Goal: Task Accomplishment & Management: Manage account settings

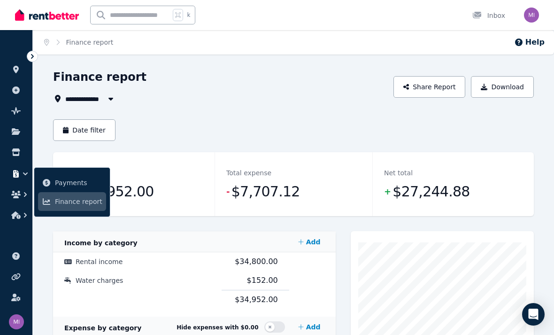
click at [30, 56] on icon at bounding box center [32, 56] width 9 height 9
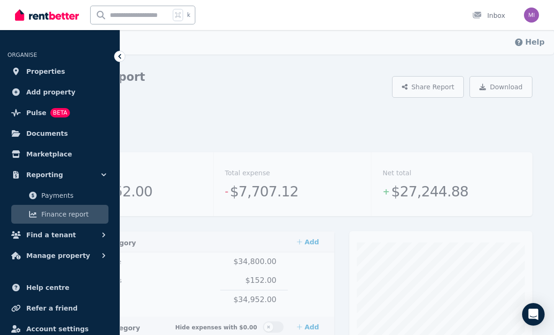
click at [29, 116] on span "Pulse" at bounding box center [36, 112] width 20 height 11
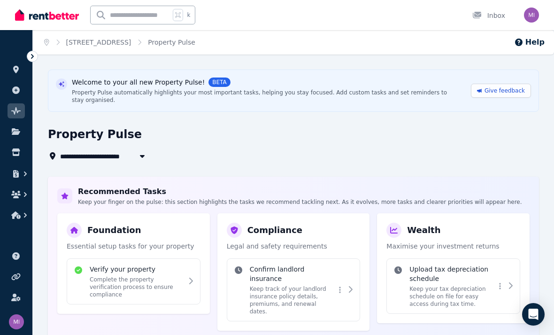
click at [27, 57] on div at bounding box center [32, 56] width 11 height 11
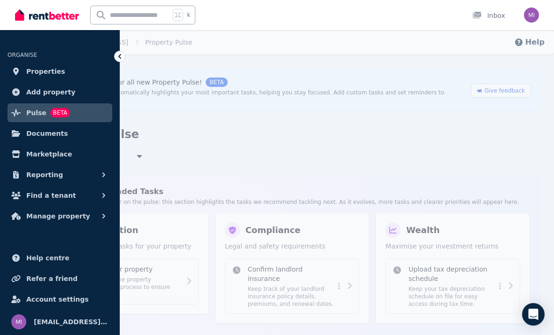
click at [62, 70] on link "Properties" at bounding box center [60, 71] width 105 height 19
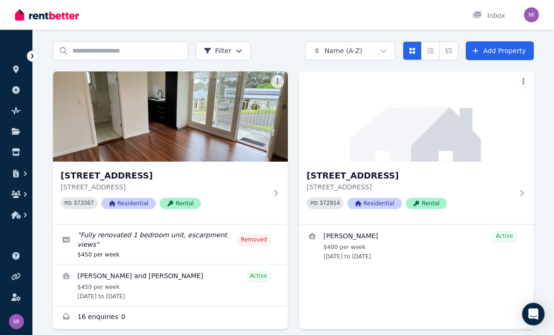
scroll to position [31, 0]
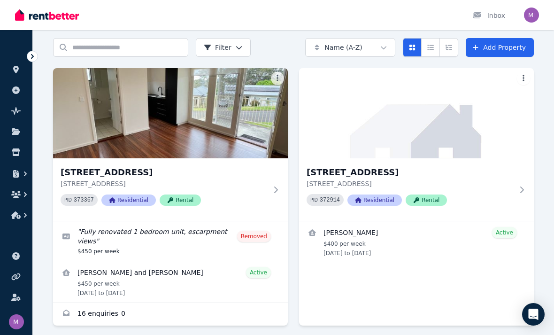
click at [234, 175] on h3 "[STREET_ADDRESS]" at bounding box center [164, 172] width 207 height 13
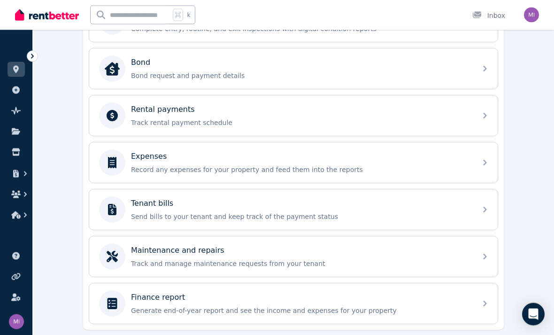
scroll to position [342, 0]
click at [301, 208] on div "Tenant bills" at bounding box center [301, 202] width 340 height 11
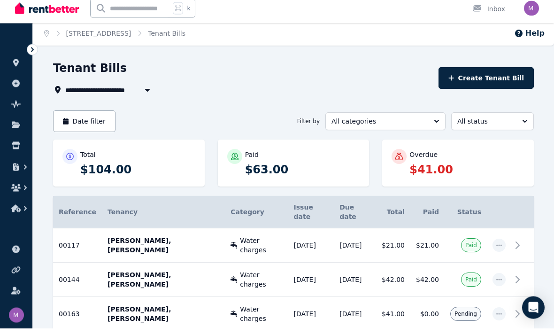
scroll to position [2, 0]
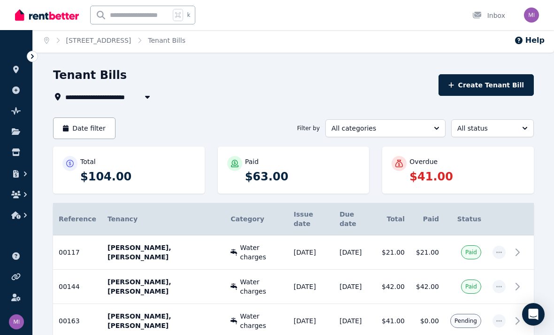
click at [498, 318] on icon "button" at bounding box center [500, 321] width 8 height 7
click at [500, 314] on span "button" at bounding box center [499, 320] width 13 height 13
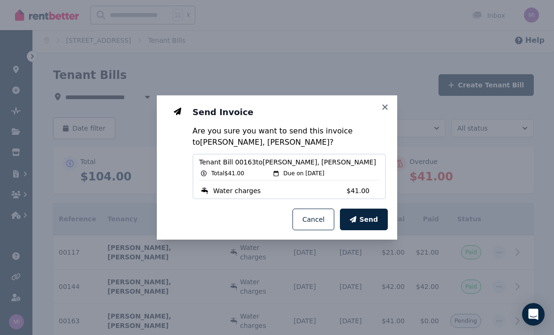
click at [370, 224] on span "Send" at bounding box center [368, 219] width 19 height 9
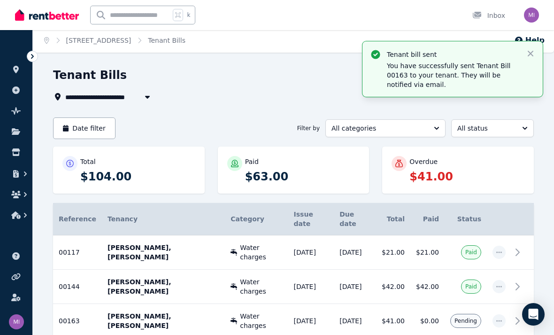
scroll to position [0, 0]
